Goal: Task Accomplishment & Management: Complete application form

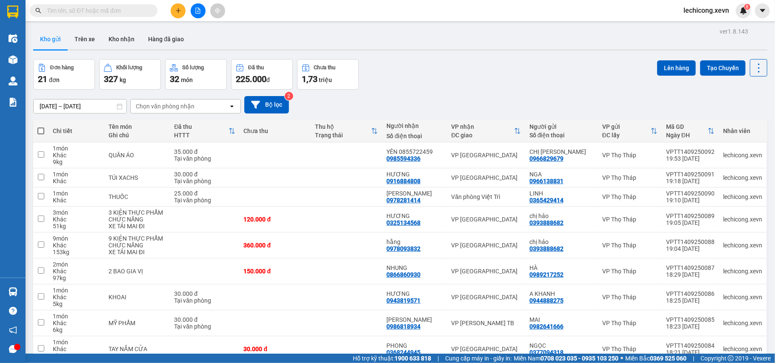
click at [195, 108] on div "Chọn văn phòng nhận" at bounding box center [180, 107] width 98 height 14
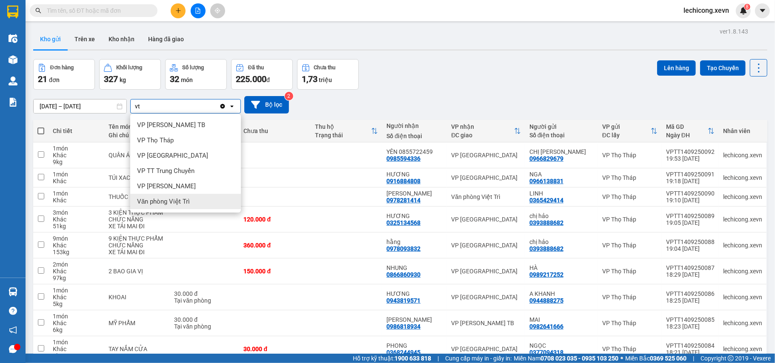
type input "vt"
click at [187, 197] on span "Văn phòng Việt Trì" at bounding box center [163, 201] width 53 height 9
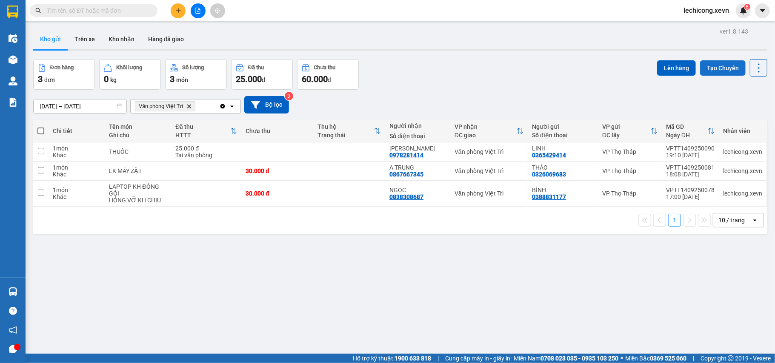
click at [706, 68] on button "Tạo Chuyến" at bounding box center [723, 67] width 46 height 15
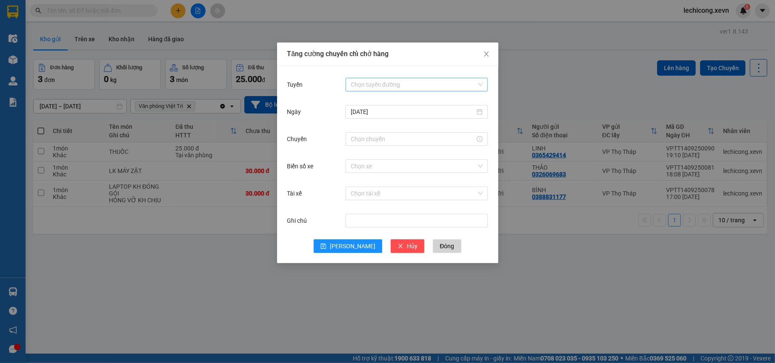
click at [414, 80] on input "Tuyến" at bounding box center [414, 84] width 126 height 13
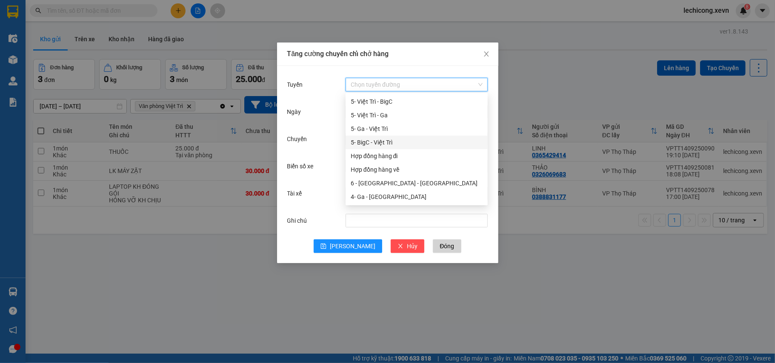
click at [385, 145] on div "5- BigC - Việt Trì" at bounding box center [417, 142] width 132 height 9
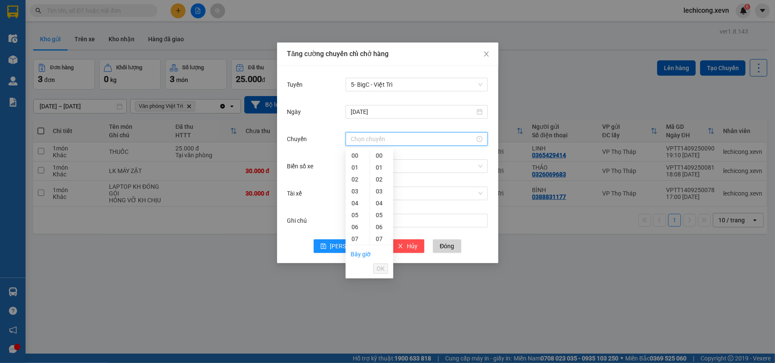
click at [377, 140] on input "Chuyến" at bounding box center [413, 138] width 124 height 9
click at [356, 226] on div "06" at bounding box center [358, 227] width 24 height 12
click at [377, 223] on div "20" at bounding box center [381, 224] width 23 height 12
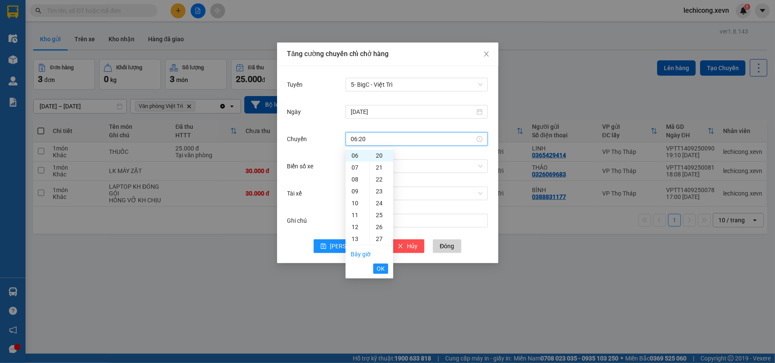
drag, startPoint x: 385, startPoint y: 268, endPoint x: 370, endPoint y: 267, distance: 14.9
click at [384, 268] on button "OK" at bounding box center [380, 269] width 15 height 10
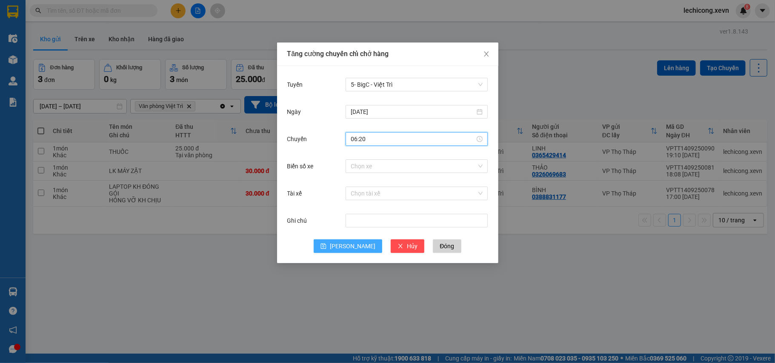
type input "06:20"
click at [326, 247] on icon "save" at bounding box center [324, 247] width 6 height 6
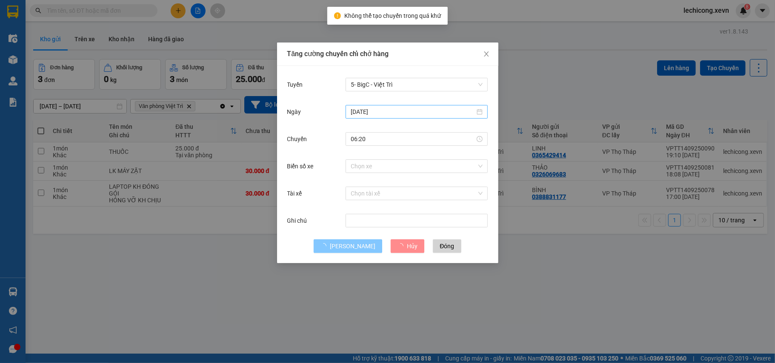
click at [471, 112] on input "[DATE]" at bounding box center [413, 111] width 124 height 9
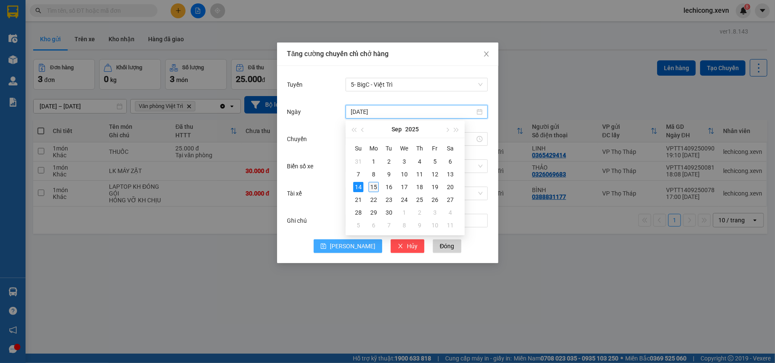
type input "[DATE]"
click at [376, 187] on div "15" at bounding box center [374, 187] width 10 height 10
click at [344, 246] on button "[PERSON_NAME]" at bounding box center [348, 247] width 69 height 14
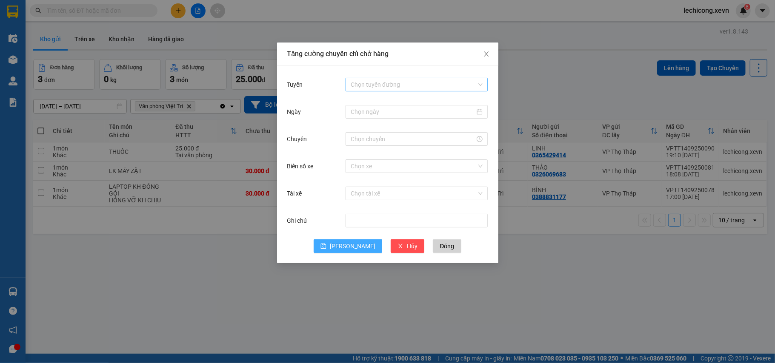
click at [451, 83] on input "Tuyến" at bounding box center [414, 84] width 126 height 13
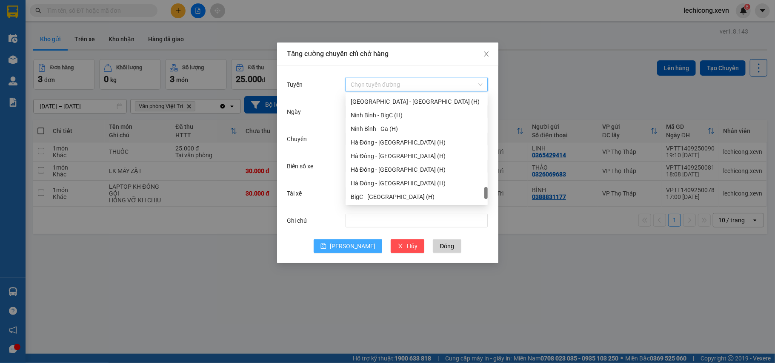
scroll to position [1117, 0]
click at [446, 153] on div "BigC - [GEOGRAPHIC_DATA] (H)" at bounding box center [417, 155] width 132 height 9
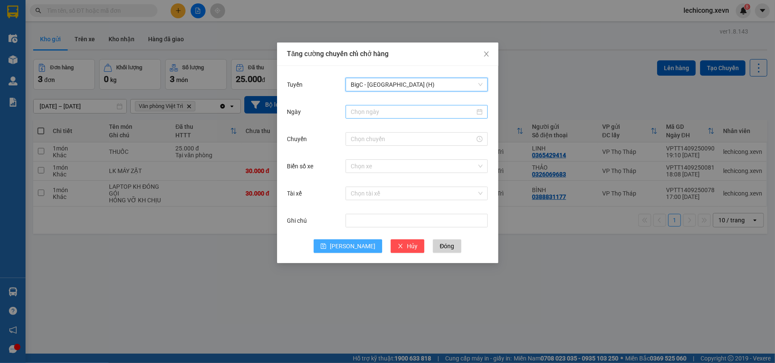
click at [416, 114] on input "Ngày" at bounding box center [413, 111] width 124 height 9
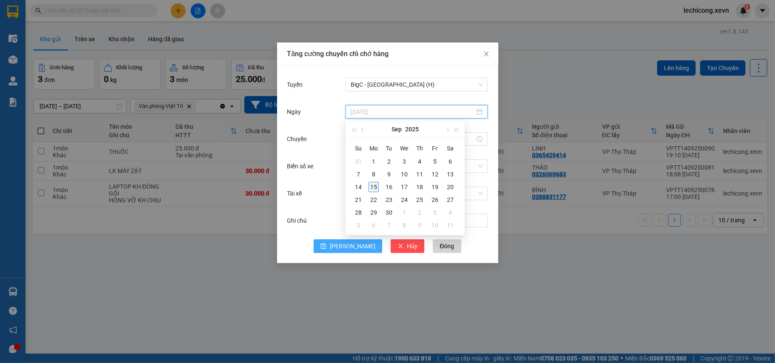
type input "[DATE]"
click at [374, 187] on div "15" at bounding box center [374, 187] width 10 height 10
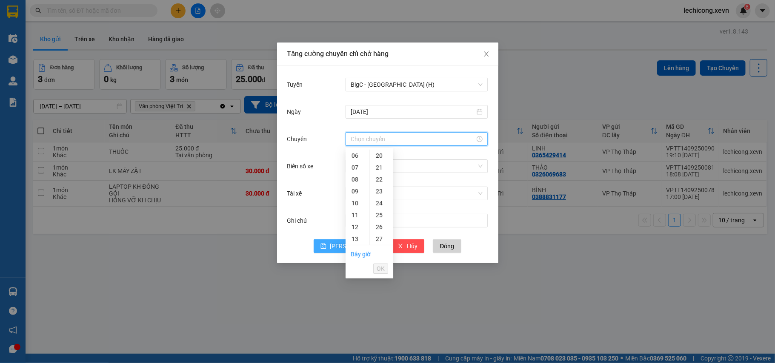
click at [404, 141] on input "Chuyến" at bounding box center [413, 138] width 124 height 9
click at [354, 167] on div "07" at bounding box center [358, 168] width 24 height 12
click at [382, 166] on div "01" at bounding box center [381, 168] width 23 height 12
type input "07:01"
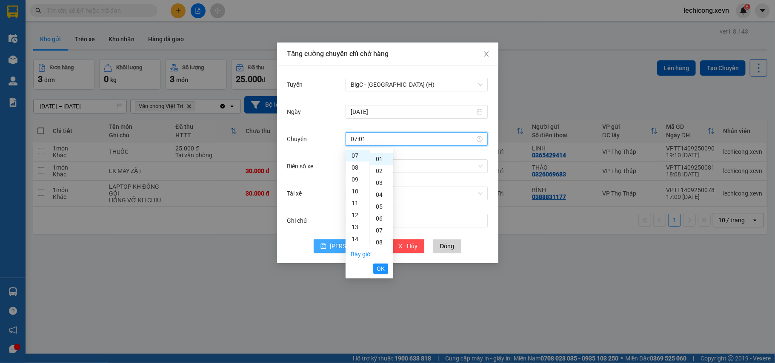
scroll to position [12, 0]
click at [385, 268] on button "OK" at bounding box center [380, 269] width 15 height 10
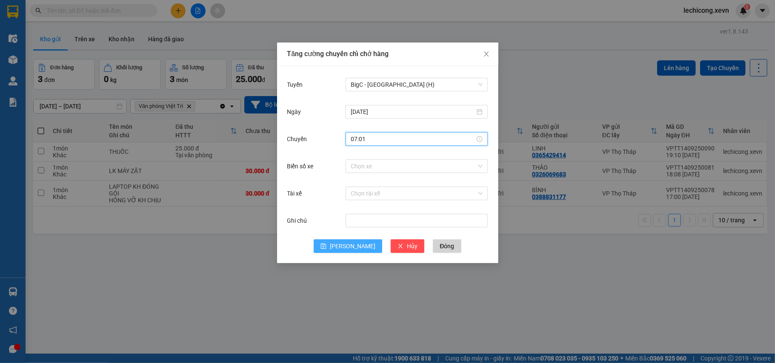
click at [354, 246] on span "[PERSON_NAME]" at bounding box center [353, 246] width 46 height 9
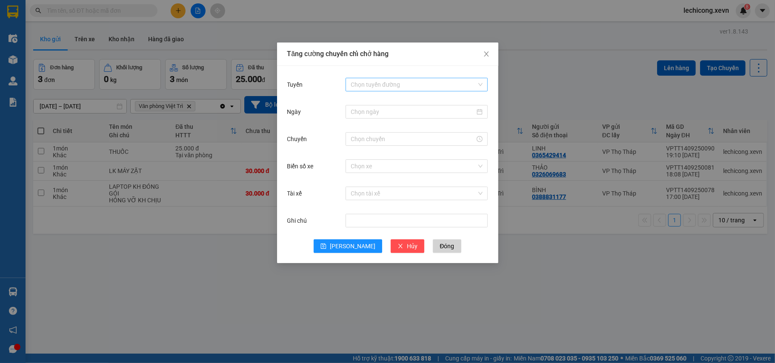
click at [414, 85] on input "Tuyến" at bounding box center [414, 84] width 126 height 13
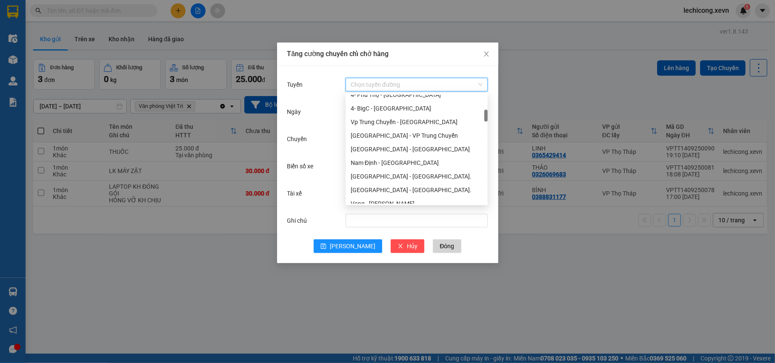
scroll to position [227, 0]
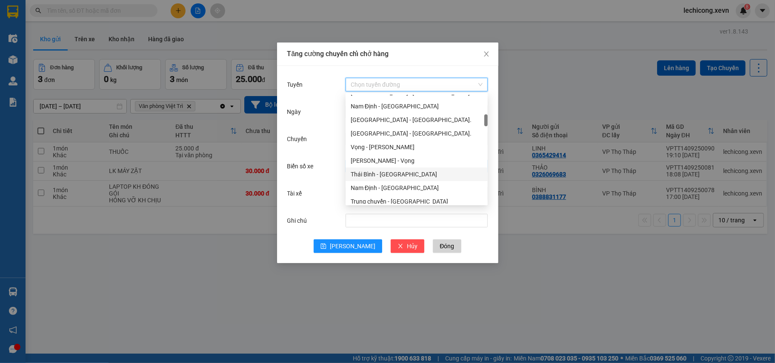
click at [417, 170] on div "Thái Bình - [GEOGRAPHIC_DATA]" at bounding box center [417, 174] width 132 height 9
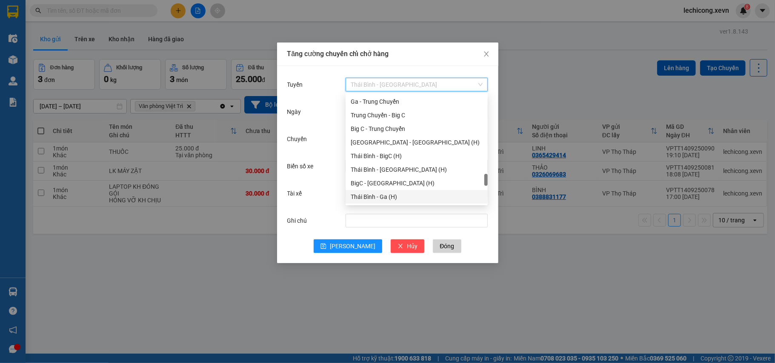
scroll to position [926, 0]
click at [417, 170] on div "BigC - [GEOGRAPHIC_DATA] (H)" at bounding box center [417, 169] width 132 height 9
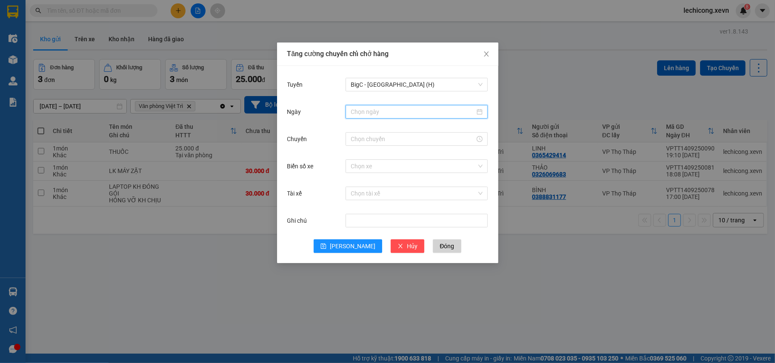
click at [454, 113] on input "Ngày" at bounding box center [413, 111] width 124 height 9
type input "[DATE]"
click at [374, 188] on div "15" at bounding box center [374, 187] width 10 height 10
click at [402, 145] on div at bounding box center [417, 139] width 142 height 14
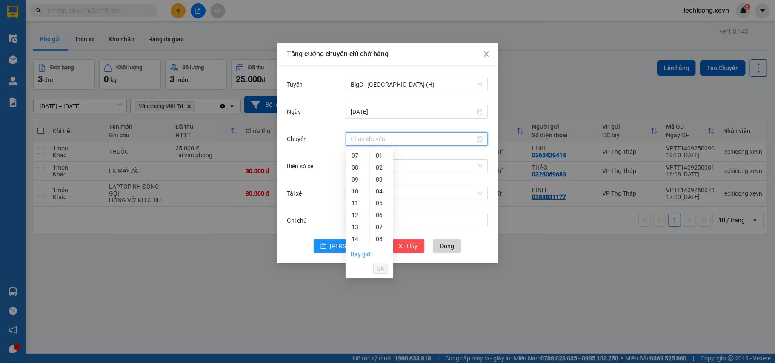
click at [405, 139] on input "Chuyến" at bounding box center [413, 138] width 124 height 9
click at [356, 153] on div "07" at bounding box center [358, 156] width 24 height 12
click at [382, 189] on div "03" at bounding box center [381, 192] width 23 height 12
type input "07:03"
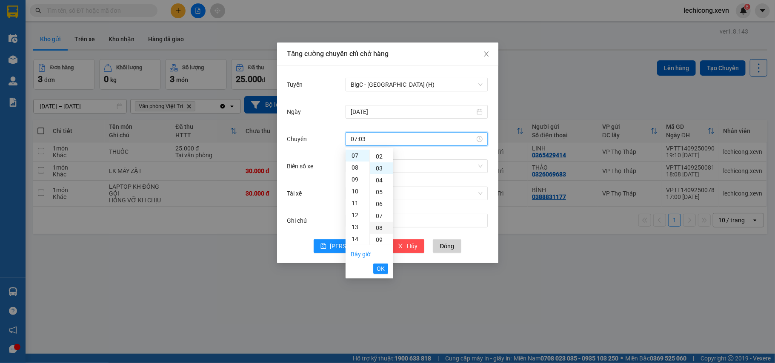
scroll to position [36, 0]
click at [385, 271] on button "OK" at bounding box center [380, 269] width 15 height 10
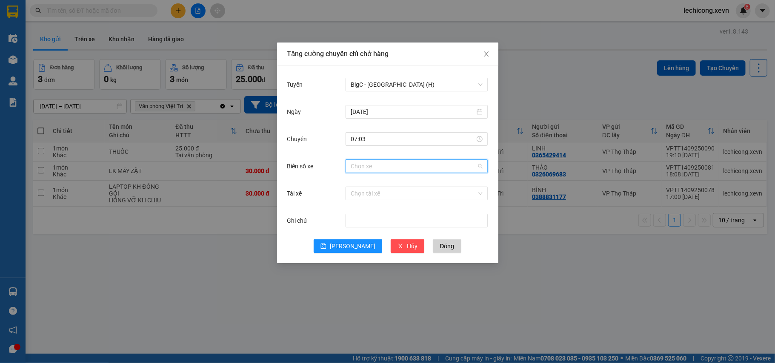
click at [408, 163] on input "Biển số xe" at bounding box center [414, 166] width 126 height 13
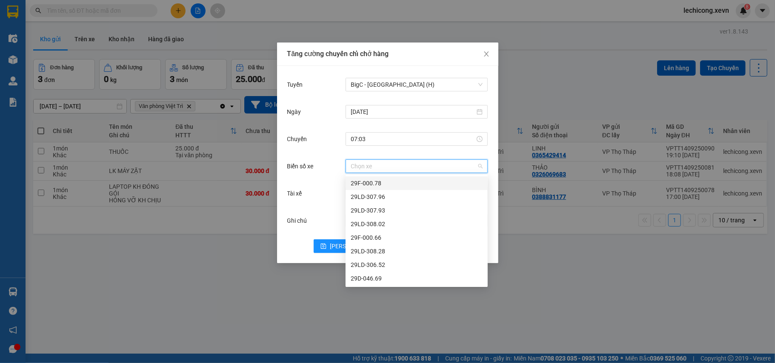
click at [586, 245] on div "Tăng cường chuyến chỉ chở hàng Tuyến BigC - [GEOGRAPHIC_DATA] (H) [DATE] [GEOGR…" at bounding box center [387, 181] width 775 height 363
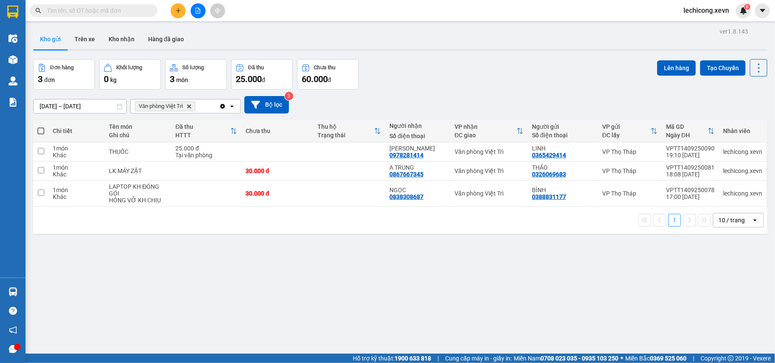
drag, startPoint x: 711, startPoint y: 65, endPoint x: 700, endPoint y: 65, distance: 10.6
click at [711, 65] on button "Tạo Chuyến" at bounding box center [723, 67] width 46 height 15
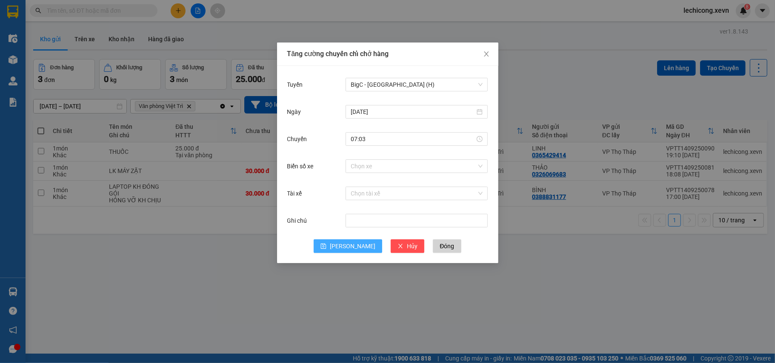
click at [353, 249] on span "[PERSON_NAME]" at bounding box center [353, 246] width 46 height 9
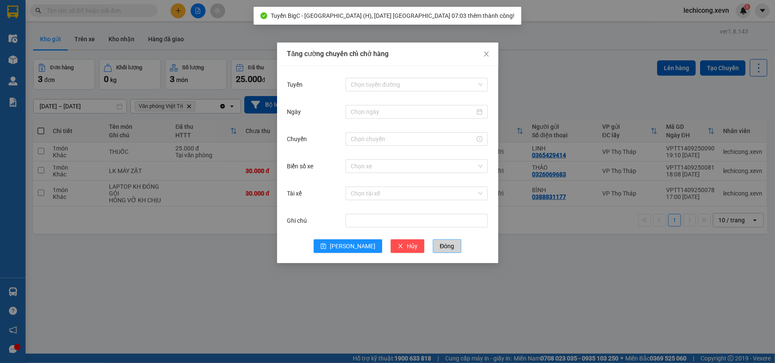
click at [440, 246] on button "Đóng" at bounding box center [447, 247] width 28 height 14
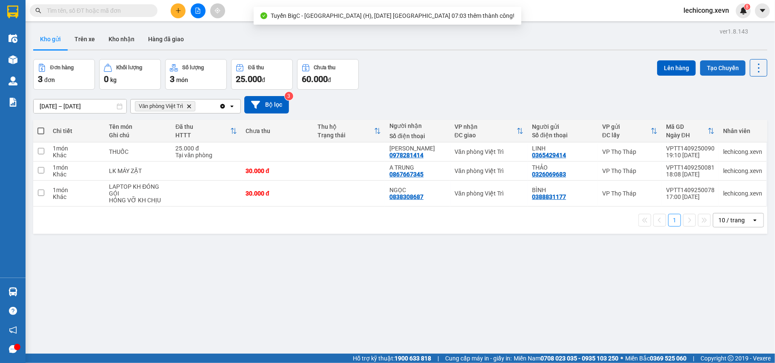
click at [702, 65] on button "Tạo Chuyến" at bounding box center [723, 67] width 46 height 15
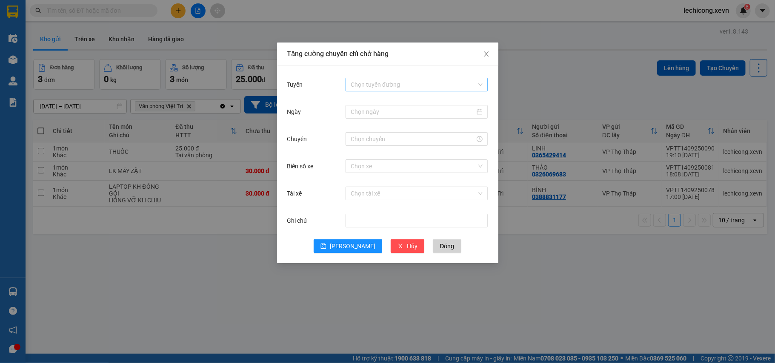
click at [443, 83] on input "Tuyến" at bounding box center [414, 84] width 126 height 13
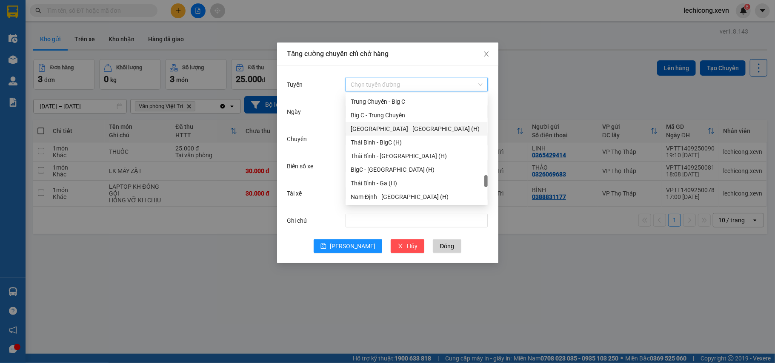
scroll to position [1117, 0]
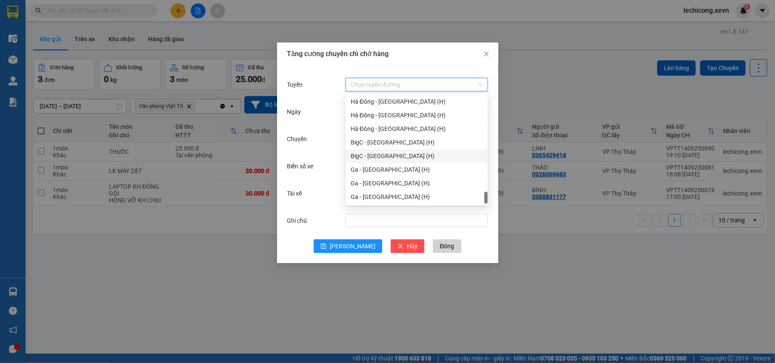
click at [420, 159] on div "BigC - [GEOGRAPHIC_DATA] (H)" at bounding box center [417, 155] width 132 height 9
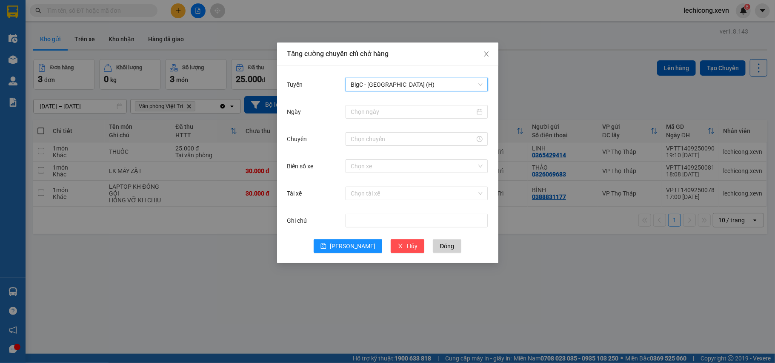
click at [446, 82] on span "BigC - [GEOGRAPHIC_DATA] (H)" at bounding box center [417, 84] width 132 height 13
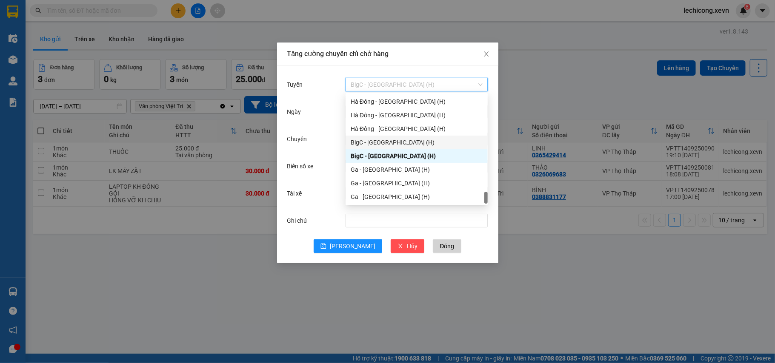
click at [426, 149] on div "BigC - [GEOGRAPHIC_DATA] (H)" at bounding box center [417, 143] width 142 height 14
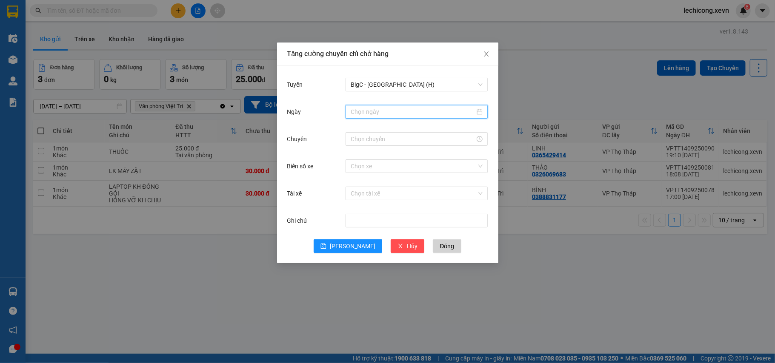
click at [429, 113] on input "Ngày" at bounding box center [413, 111] width 124 height 9
type input "[DATE]"
click at [375, 187] on div "15" at bounding box center [374, 187] width 10 height 10
click at [413, 140] on input "Chuyến" at bounding box center [413, 138] width 124 height 9
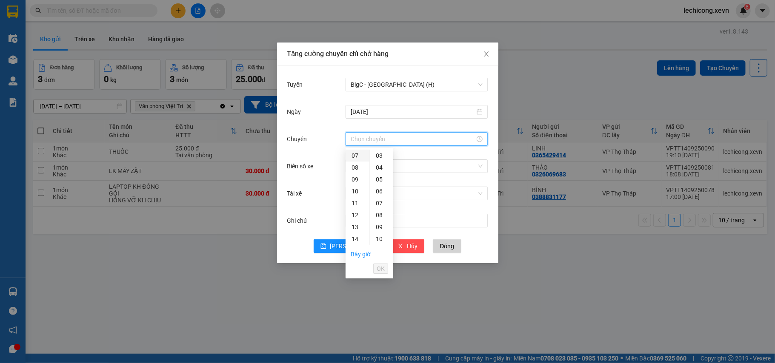
click at [356, 156] on div "07" at bounding box center [358, 156] width 24 height 12
click at [378, 193] on div "03" at bounding box center [381, 192] width 23 height 12
type input "07:03"
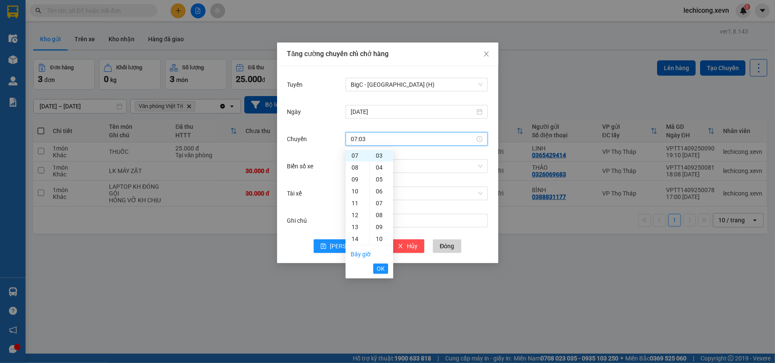
click at [380, 276] on ul "Bây giờ OK" at bounding box center [370, 262] width 48 height 32
click at [380, 271] on span "OK" at bounding box center [381, 268] width 8 height 9
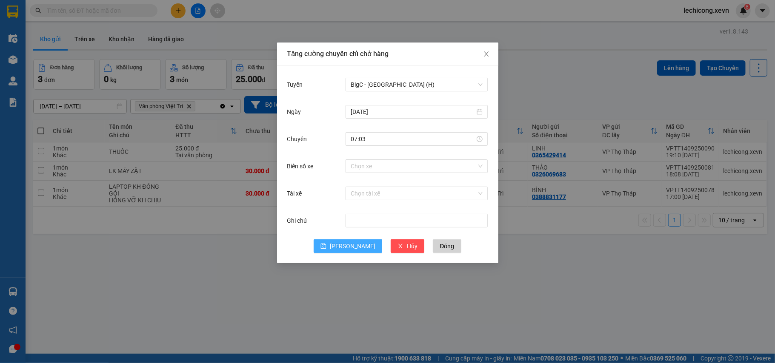
click at [357, 247] on button "[PERSON_NAME]" at bounding box center [348, 247] width 69 height 14
click at [486, 57] on icon "close" at bounding box center [486, 54] width 7 height 7
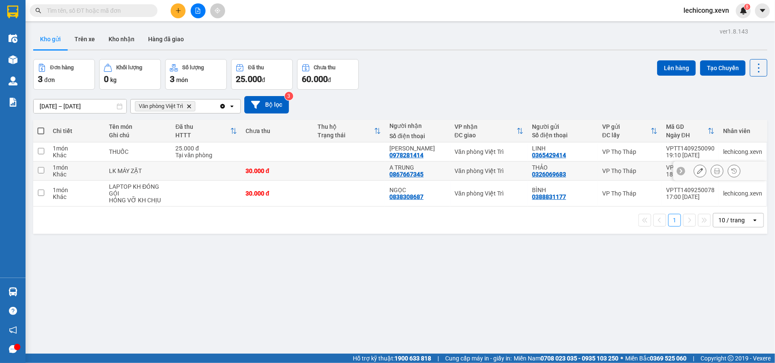
click at [517, 162] on td "Văn phòng Việt Trì" at bounding box center [488, 171] width 77 height 19
checkbox input "true"
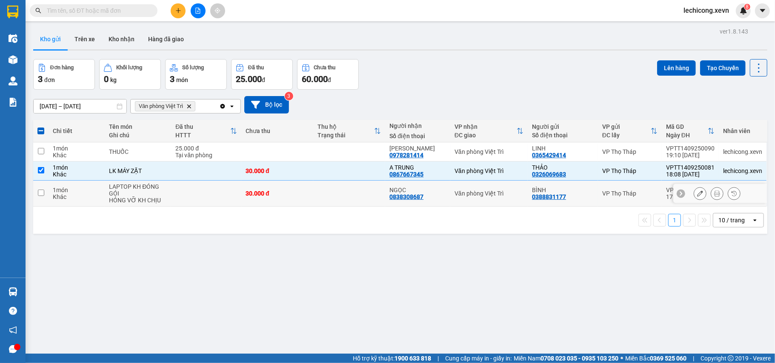
click at [497, 188] on td "Văn phòng Việt Trì" at bounding box center [488, 194] width 77 height 26
checkbox input "true"
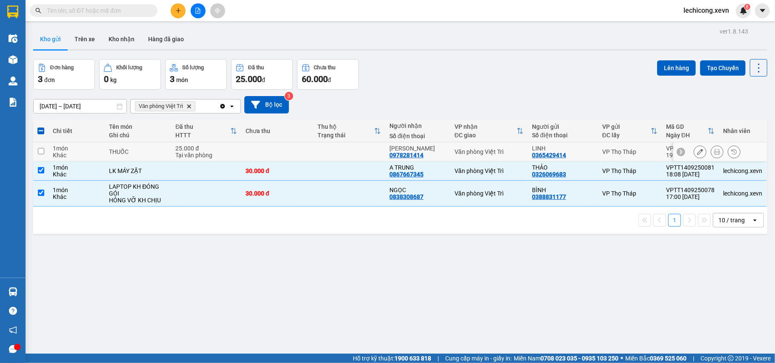
click at [503, 149] on td "Văn phòng Việt Trì" at bounding box center [488, 152] width 77 height 19
checkbox input "true"
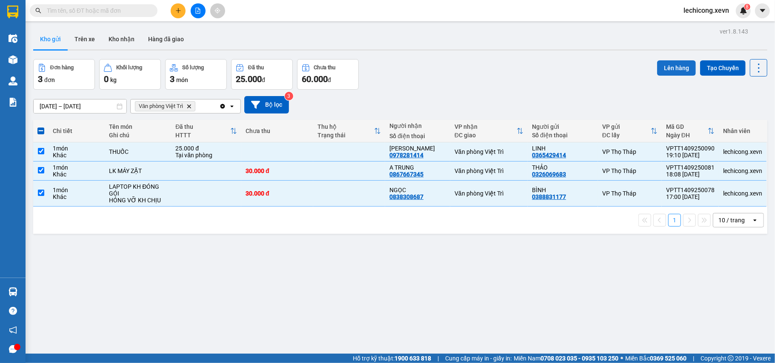
click at [672, 68] on button "Lên hàng" at bounding box center [676, 67] width 39 height 15
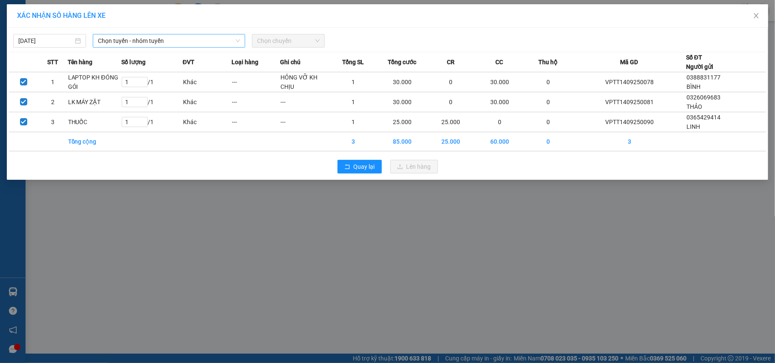
click at [169, 36] on span "Chọn tuyến - nhóm tuyến" at bounding box center [169, 40] width 142 height 13
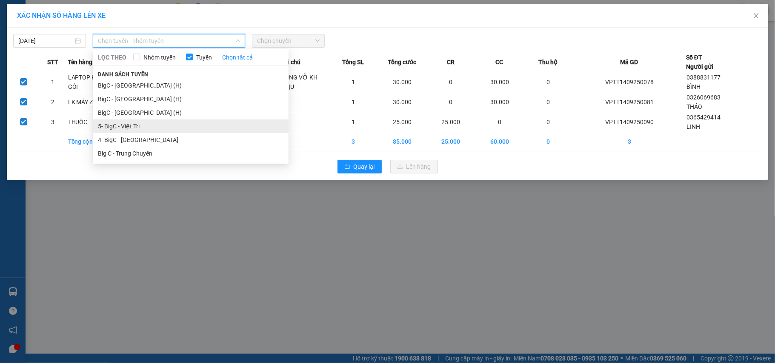
click at [162, 129] on li "5- BigC - Việt Trì" at bounding box center [191, 127] width 196 height 14
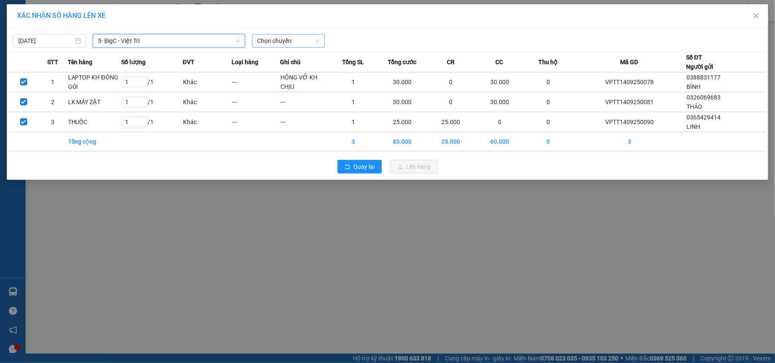
click at [302, 44] on span "Chọn chuyến" at bounding box center [288, 40] width 63 height 13
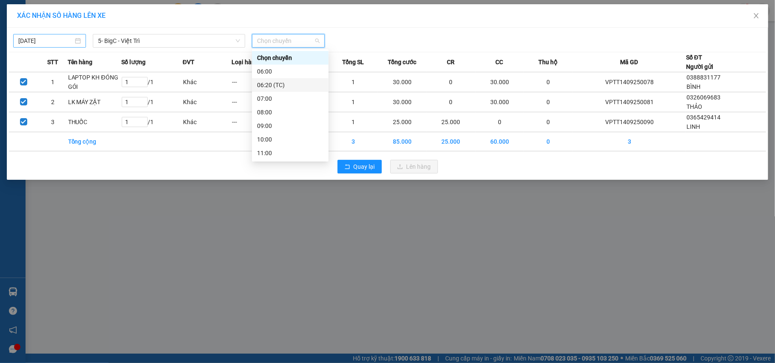
click at [33, 40] on input "[DATE]" at bounding box center [45, 40] width 55 height 9
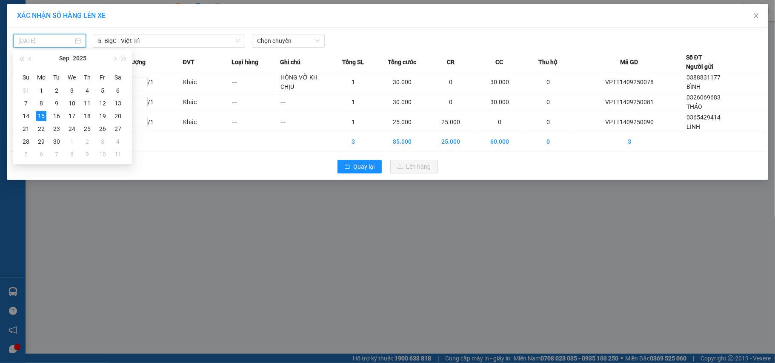
type input "[DATE]"
click at [40, 114] on div "15" at bounding box center [41, 116] width 10 height 10
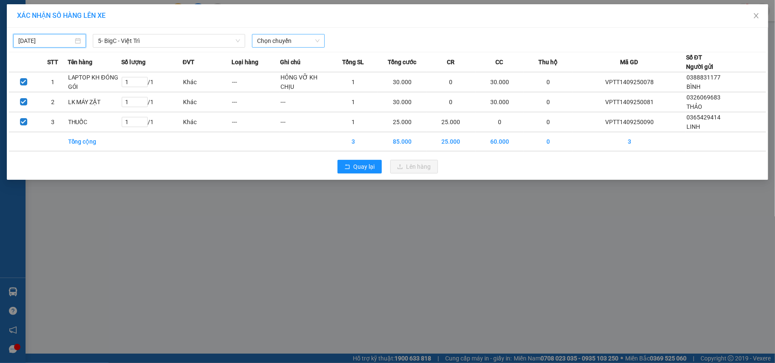
click at [299, 39] on span "Chọn chuyến" at bounding box center [288, 40] width 63 height 13
click at [397, 20] on div "XÁC NHẬN SỐ HÀNG LÊN XE" at bounding box center [387, 15] width 741 height 9
click at [294, 41] on span "Chọn chuyến" at bounding box center [288, 40] width 63 height 13
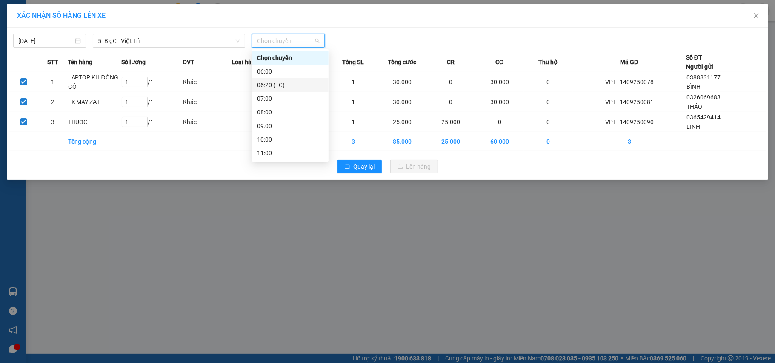
click at [286, 82] on div "06:20 (TC)" at bounding box center [290, 84] width 66 height 9
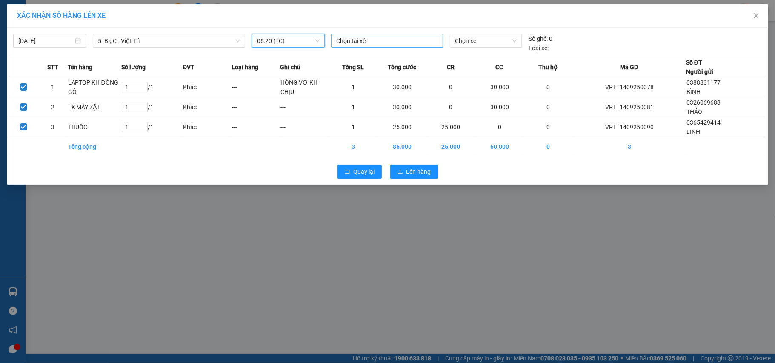
click at [389, 38] on div at bounding box center [387, 41] width 108 height 10
